Goal: Find specific page/section: Find specific page/section

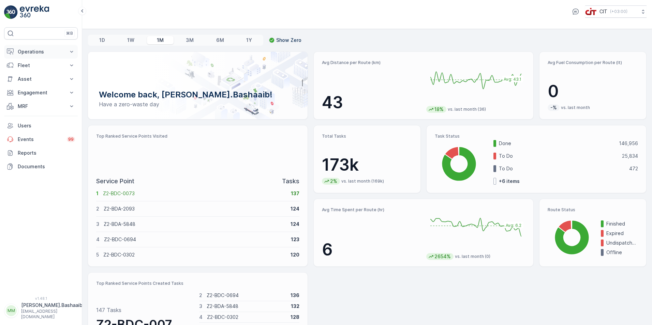
click at [55, 52] on p "Operations" at bounding box center [41, 51] width 46 height 7
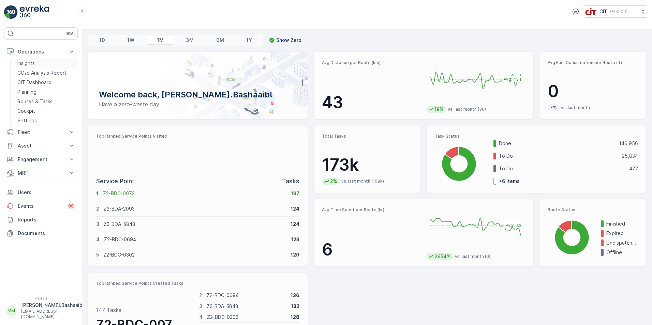
click at [39, 66] on link "Insights" at bounding box center [46, 64] width 63 height 10
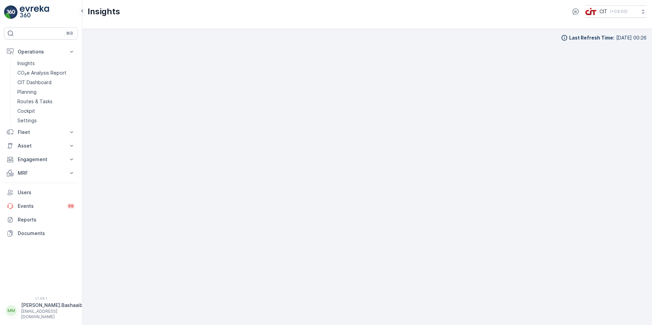
scroll to position [7, 0]
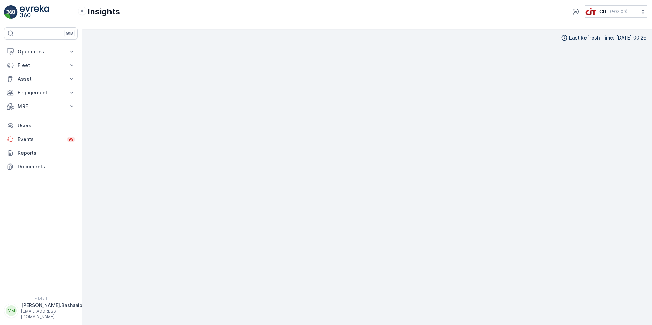
scroll to position [7, 0]
